Goal: Task Accomplishment & Management: Complete application form

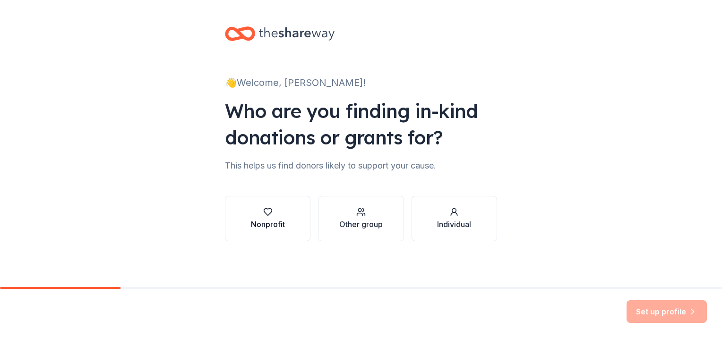
click at [251, 222] on div "Nonprofit" at bounding box center [268, 224] width 34 height 11
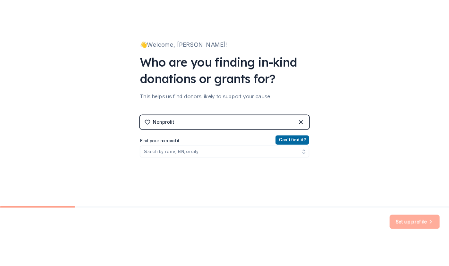
scroll to position [94, 0]
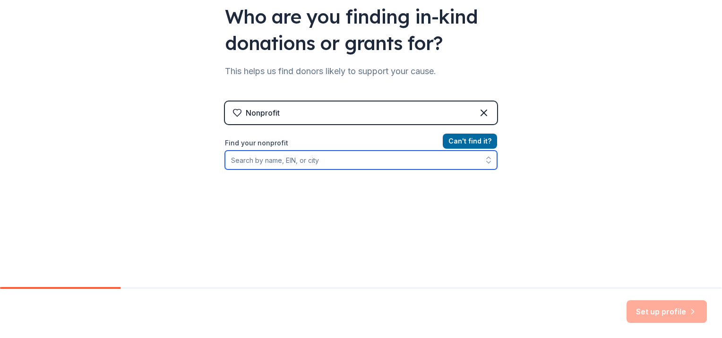
click at [290, 160] on input "Find your nonprofit" at bounding box center [361, 160] width 272 height 19
type input "59-"
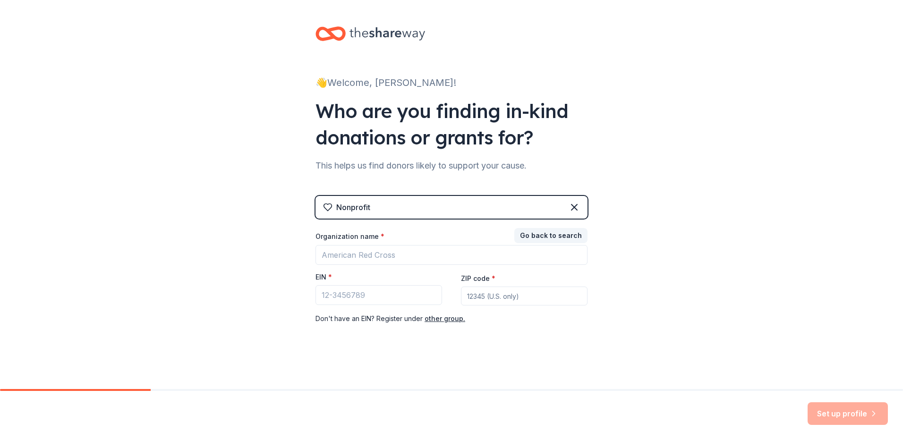
scroll to position [0, 0]
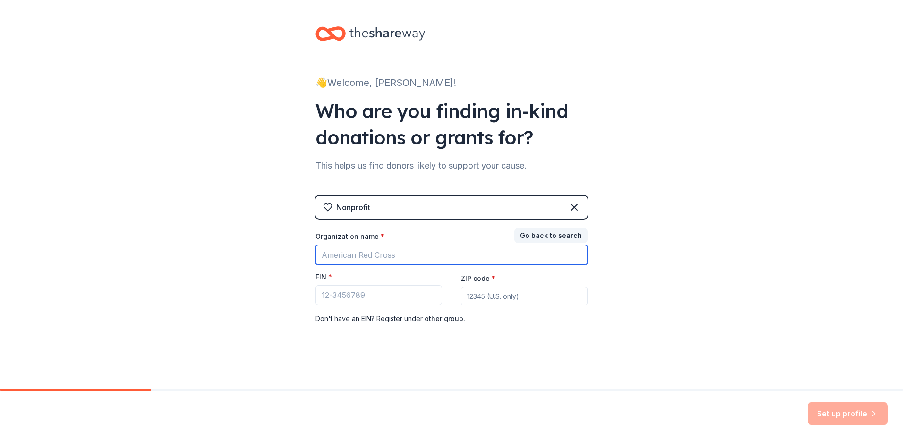
click at [380, 258] on input "Organization name *" at bounding box center [452, 255] width 272 height 20
type input "Family Support Services of [GEOGRAPHIC_DATA][US_STATE], Inc."
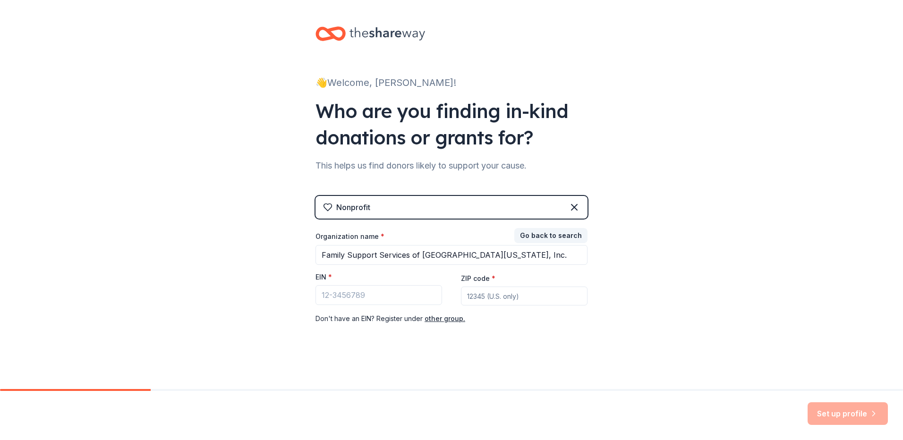
click at [501, 299] on input "ZIP code *" at bounding box center [524, 296] width 127 height 19
type input "32207"
click at [336, 291] on input "EIN *" at bounding box center [379, 295] width 127 height 20
paste input "[US_EMPLOYER_IDENTIFICATION_NUMBER]"
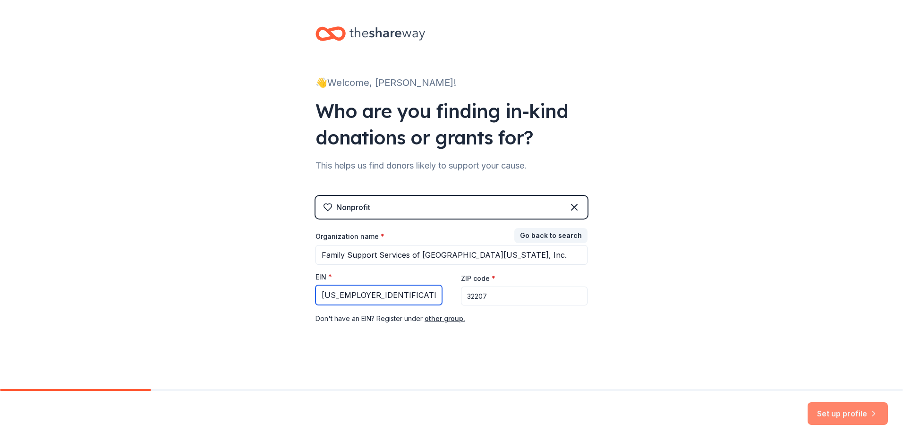
type input "[US_EMPLOYER_IDENTIFICATION_NUMBER]"
click at [721, 338] on button "Set up profile" at bounding box center [848, 413] width 80 height 23
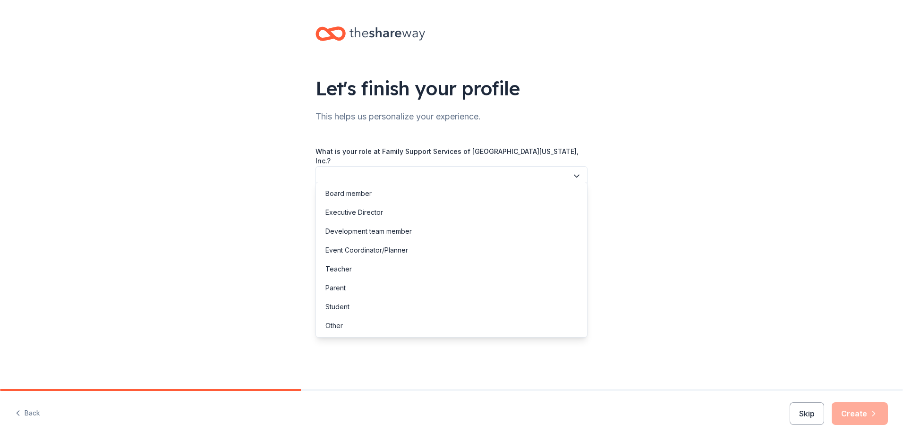
click at [460, 172] on button "button" at bounding box center [452, 176] width 272 height 20
click at [392, 236] on div "Development team member" at bounding box center [368, 231] width 86 height 11
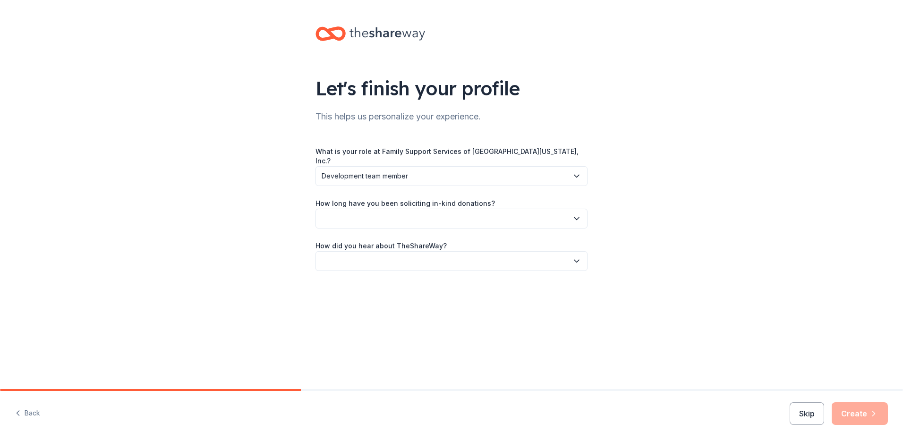
click at [388, 214] on button "button" at bounding box center [452, 219] width 272 height 20
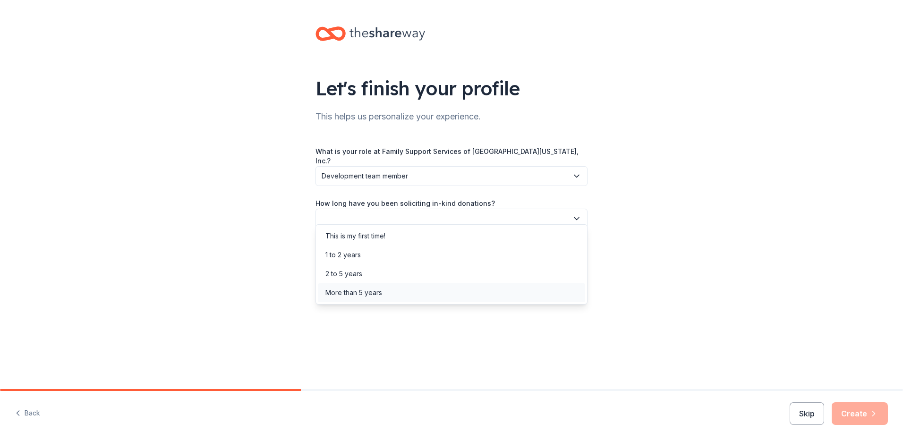
click at [387, 291] on div "More than 5 years" at bounding box center [451, 292] width 267 height 19
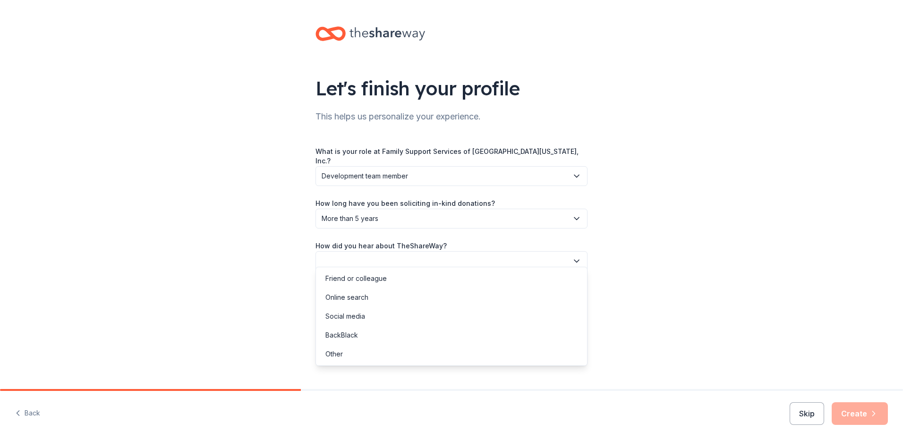
click at [382, 251] on button "button" at bounding box center [452, 261] width 272 height 20
click at [333, 338] on div "Other" at bounding box center [333, 354] width 17 height 11
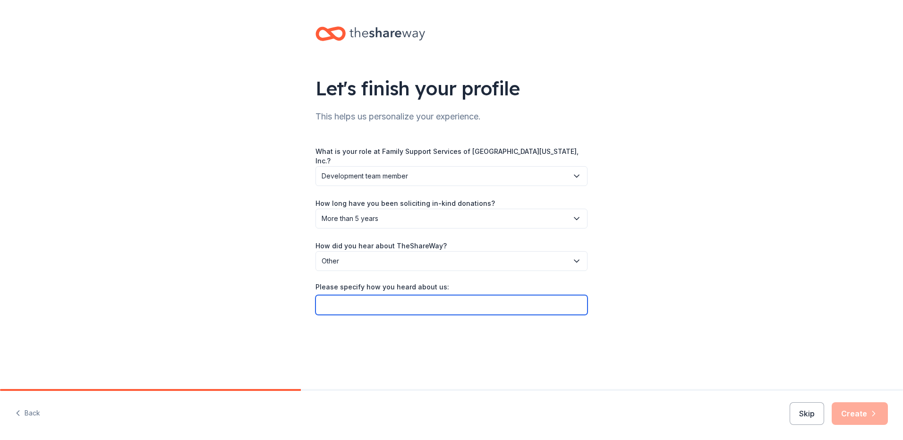
click at [335, 304] on input "Please specify how you heard about us:" at bounding box center [452, 305] width 272 height 20
drag, startPoint x: 404, startPoint y: 299, endPoint x: 438, endPoint y: 299, distance: 34.0
click at [438, 299] on input "Presentation provided through" at bounding box center [452, 305] width 272 height 20
click at [560, 300] on input "Presentation provided by [PERSON_NAME] through" at bounding box center [452, 305] width 272 height 20
click at [531, 296] on input "Presentation provided by [PERSON_NAME] through" at bounding box center [452, 305] width 272 height 20
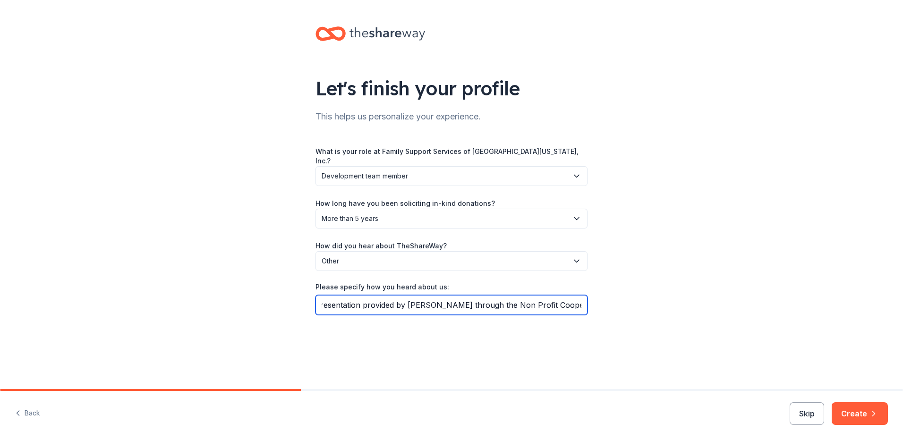
scroll to position [0, 11]
type input "Presentation provided by [PERSON_NAME] through the Non-Profit Cooperative"
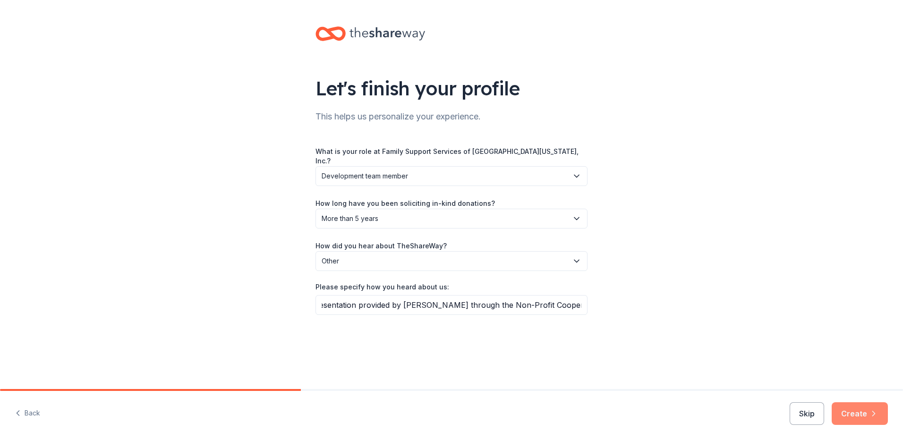
scroll to position [0, 0]
click at [721, 338] on button "Create" at bounding box center [860, 413] width 56 height 23
click at [721, 338] on div "Skip Create" at bounding box center [839, 413] width 98 height 23
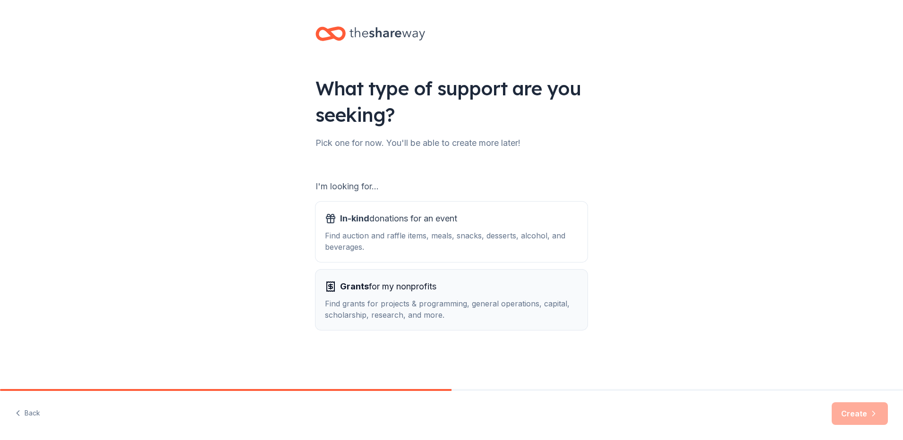
click at [436, 302] on div "Find grants for projects & programming, general operations, capital, scholarshi…" at bounding box center [451, 309] width 253 height 23
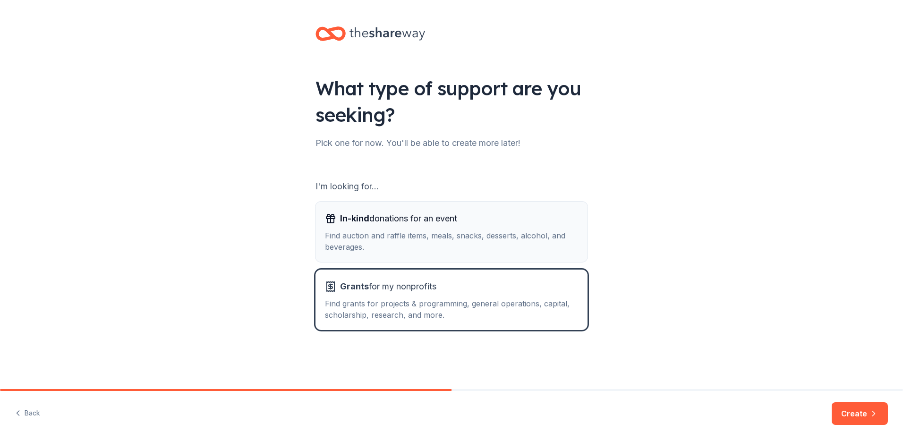
click at [493, 223] on div "In-kind donations for an event" at bounding box center [451, 218] width 253 height 15
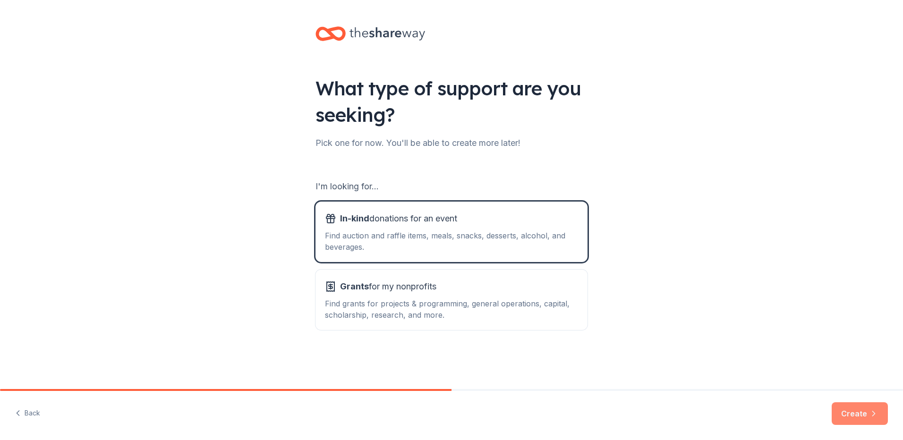
click at [721, 338] on button "Create" at bounding box center [860, 413] width 56 height 23
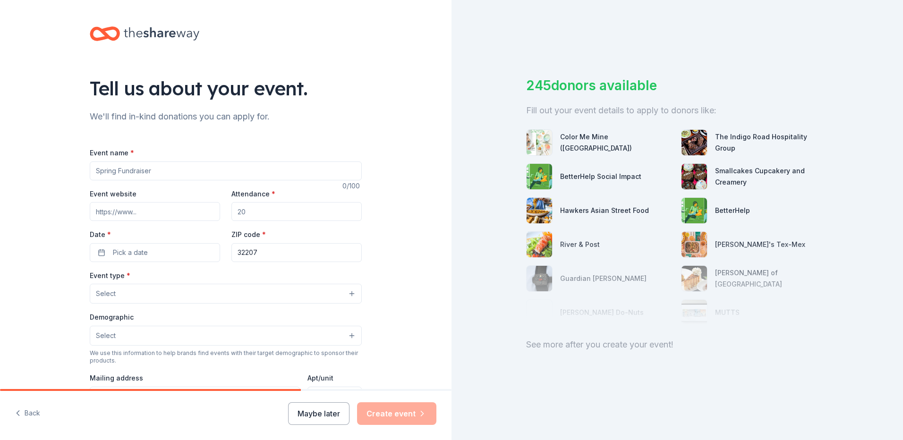
click at [158, 170] on input "Event name *" at bounding box center [226, 171] width 272 height 19
type input "Be An Angel"
click at [321, 338] on button "Maybe later" at bounding box center [318, 413] width 61 height 23
click at [162, 35] on icon at bounding box center [162, 33] width 76 height 13
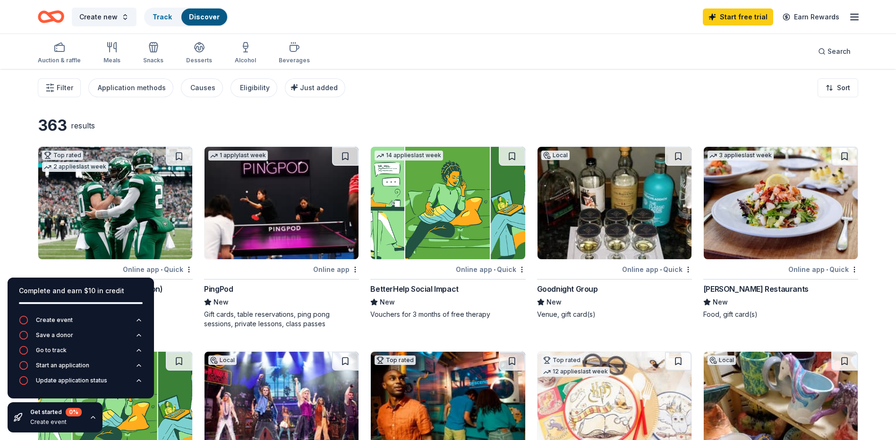
click at [125, 19] on button "Create new" at bounding box center [104, 17] width 65 height 19
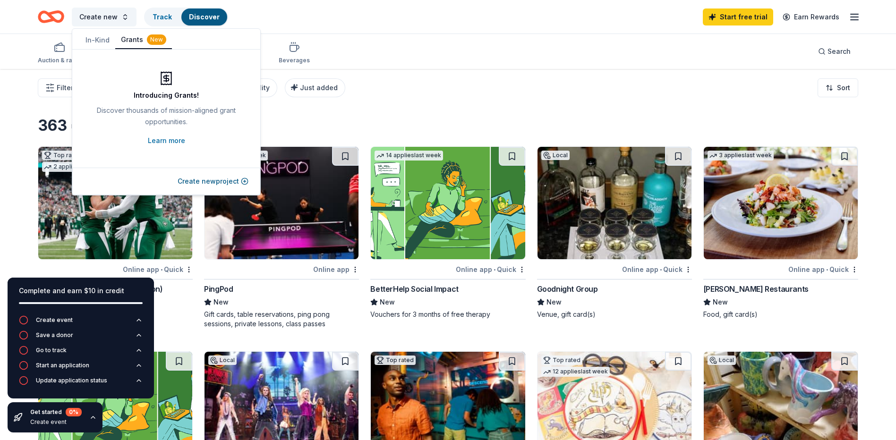
click at [136, 39] on button "Grants New" at bounding box center [143, 40] width 57 height 18
click at [197, 182] on button "Create new project" at bounding box center [213, 181] width 71 height 11
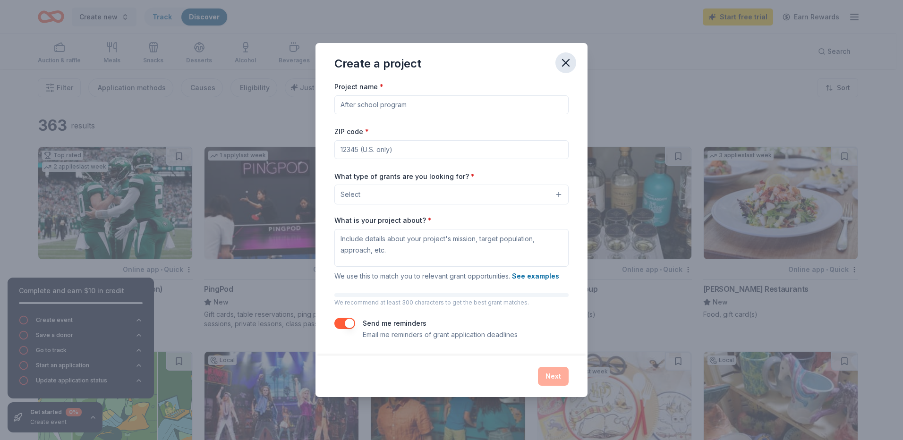
click at [563, 66] on icon "button" at bounding box center [566, 63] width 7 height 7
